Goal: Find specific page/section

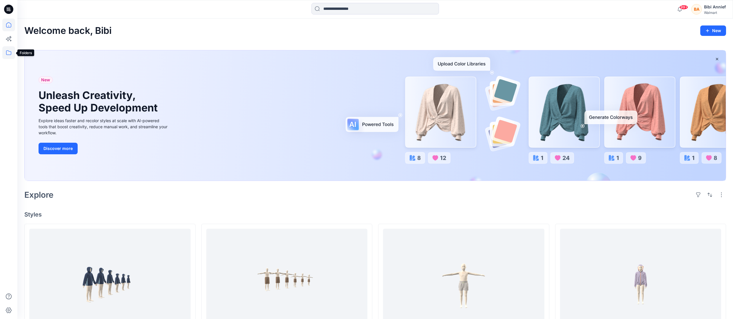
click at [6, 50] on icon at bounding box center [8, 52] width 13 height 13
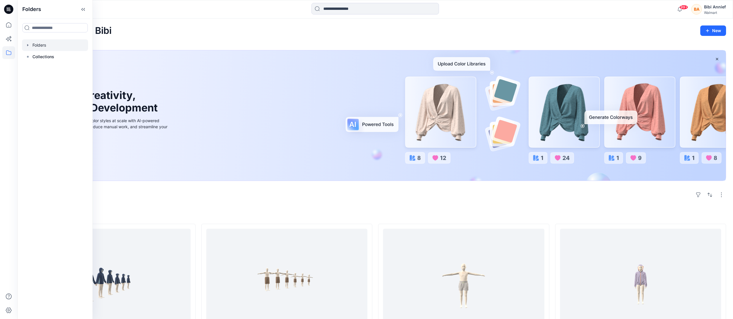
click at [37, 43] on div at bounding box center [55, 45] width 66 height 12
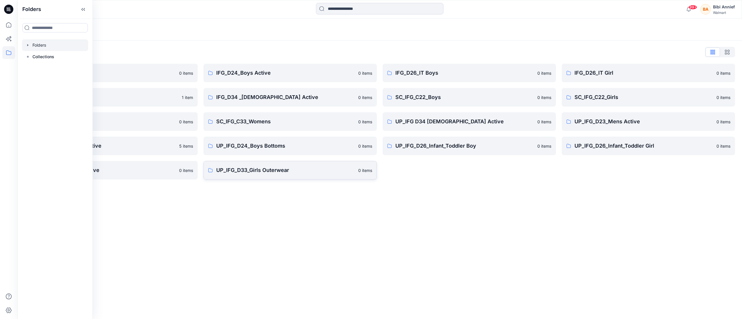
click at [253, 169] on p "UP_IFG_D33_Girls Outerwear" at bounding box center [285, 170] width 139 height 8
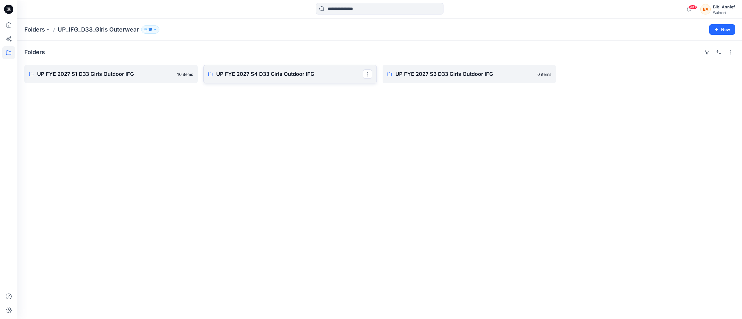
click at [267, 74] on p "UP FYE 2027 S4 D33 Girls Outdoor IFG" at bounding box center [289, 74] width 147 height 8
click at [8, 23] on icon at bounding box center [8, 25] width 13 height 13
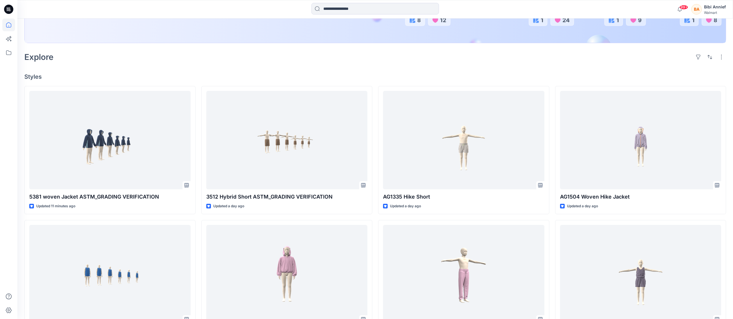
scroll to position [174, 0]
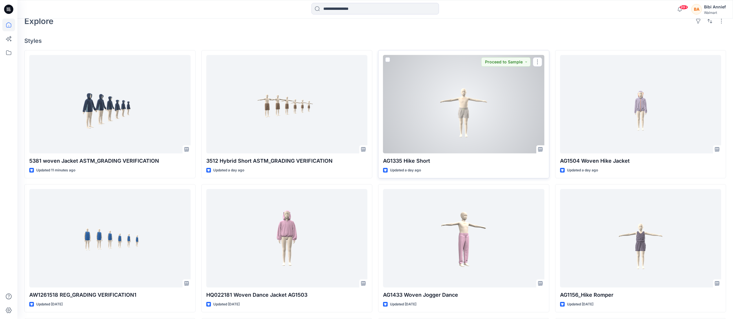
click at [462, 114] on div at bounding box center [463, 104] width 161 height 99
